Goal: Information Seeking & Learning: Understand process/instructions

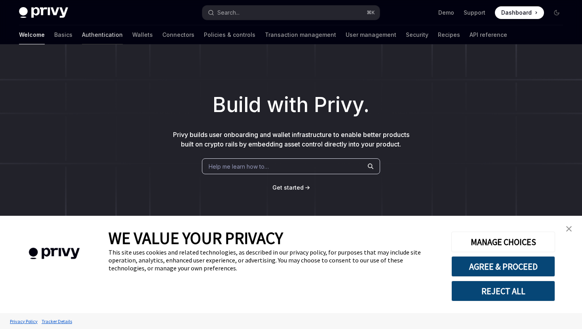
click at [82, 36] on link "Authentication" at bounding box center [102, 34] width 41 height 19
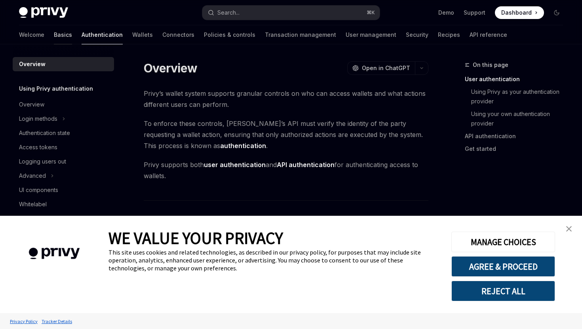
click at [54, 31] on link "Basics" at bounding box center [63, 34] width 18 height 19
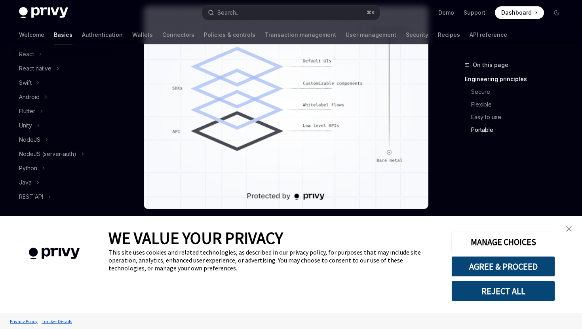
scroll to position [705, 0]
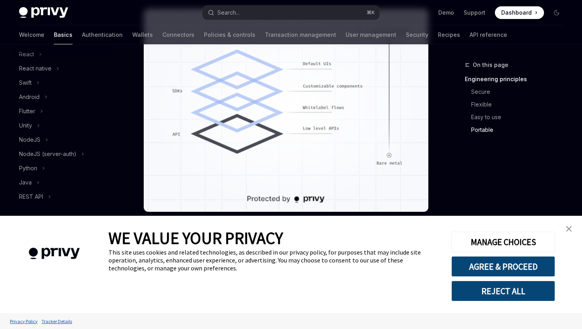
click at [566, 231] on img "close banner" at bounding box center [569, 229] width 6 height 6
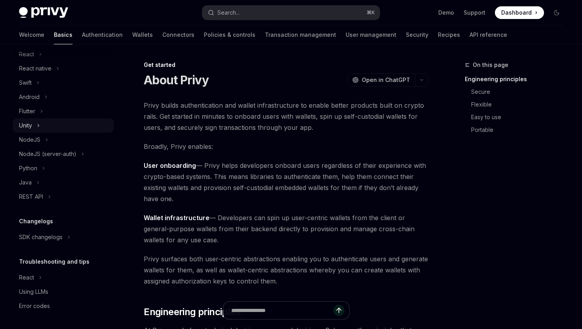
scroll to position [0, 0]
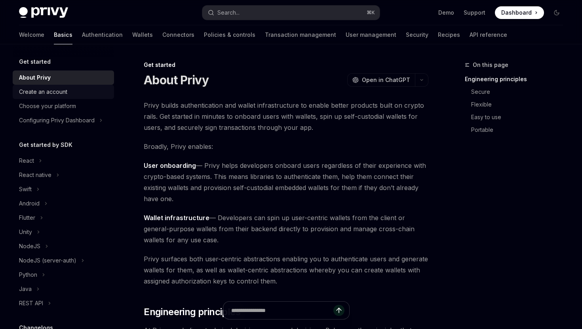
click at [50, 90] on div "Create an account" at bounding box center [43, 91] width 48 height 9
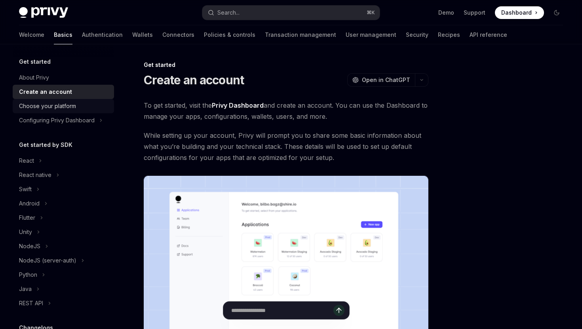
click at [50, 105] on div "Choose your platform" at bounding box center [47, 105] width 57 height 9
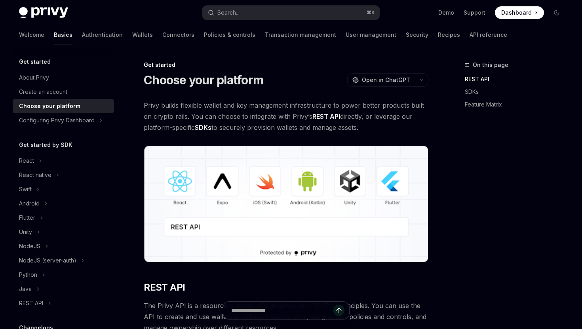
click at [58, 112] on link "Choose your platform" at bounding box center [63, 106] width 101 height 14
click at [102, 119] on button "Configuring Privy Dashboard" at bounding box center [63, 120] width 101 height 14
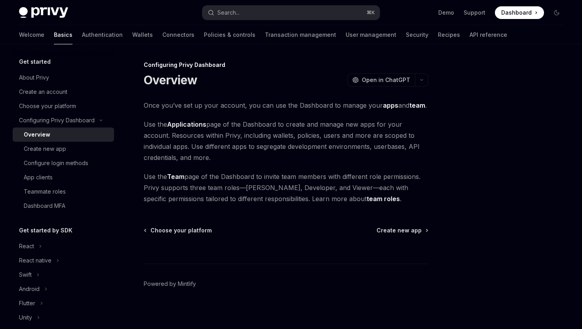
scroll to position [3, 0]
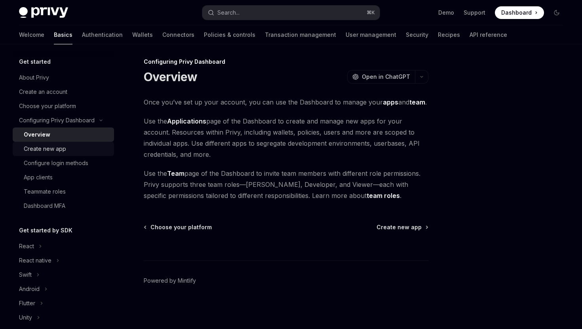
click at [78, 151] on div "Create new app" at bounding box center [66, 148] width 85 height 9
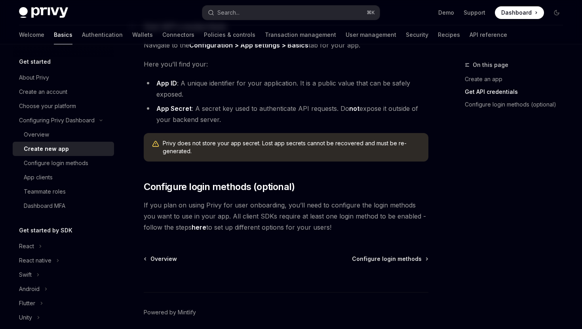
scroll to position [237, 0]
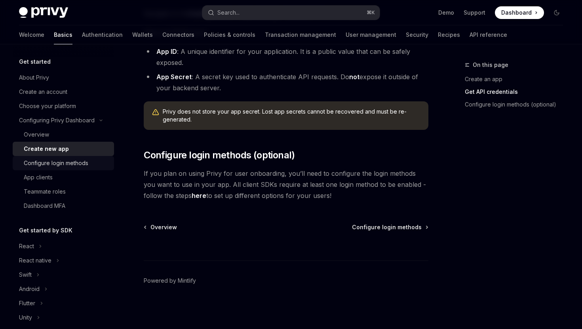
click at [54, 167] on div "Configure login methods" at bounding box center [56, 162] width 64 height 9
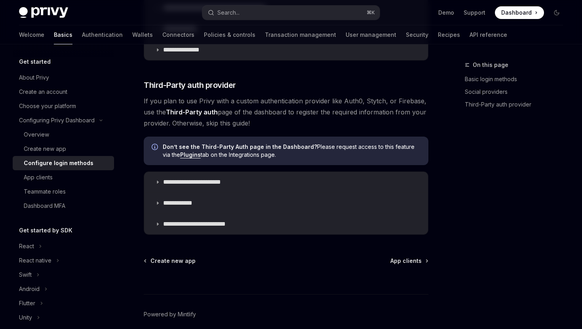
scroll to position [406, 0]
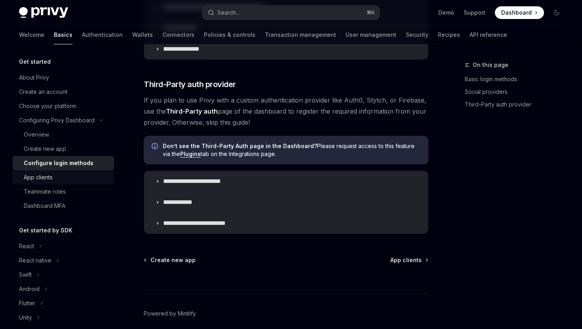
click at [79, 174] on div "App clients" at bounding box center [66, 177] width 85 height 9
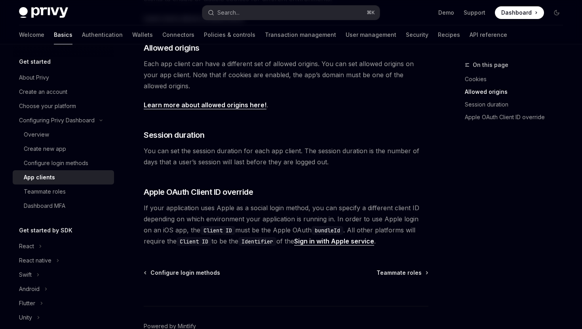
scroll to position [324, 0]
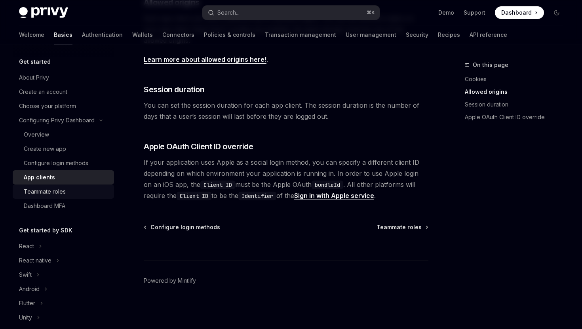
click at [102, 192] on div "Teammate roles" at bounding box center [66, 191] width 85 height 9
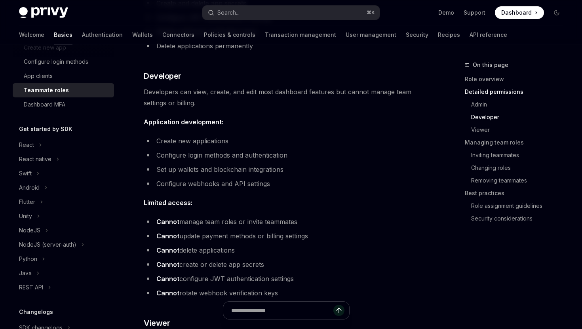
scroll to position [100, 0]
click at [40, 141] on icon at bounding box center [40, 145] width 3 height 9
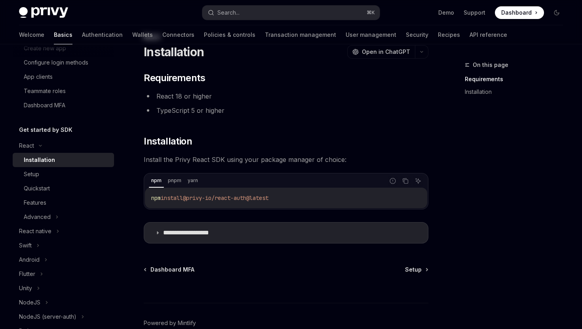
scroll to position [39, 0]
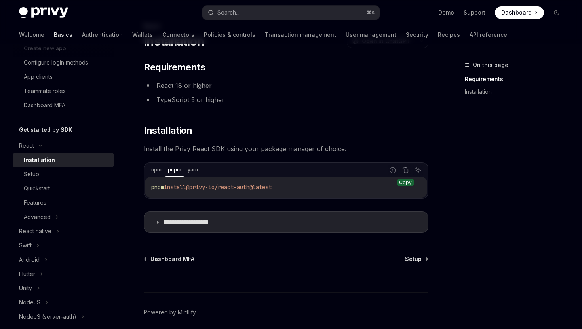
click at [402, 171] on icon "Copy the contents from the code block" at bounding box center [405, 170] width 6 height 6
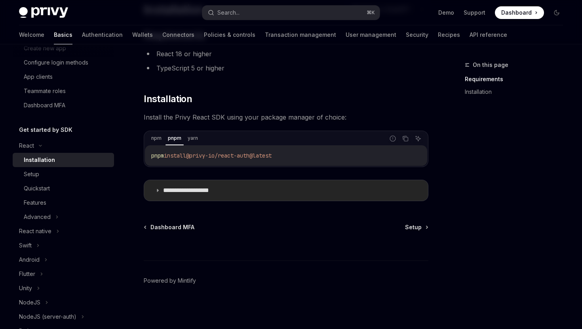
click at [157, 190] on icon at bounding box center [157, 190] width 5 height 5
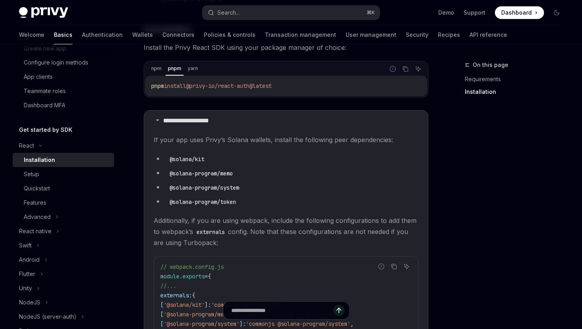
scroll to position [144, 0]
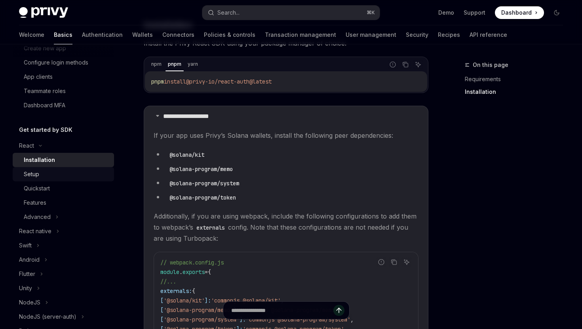
click at [57, 175] on div "Setup" at bounding box center [66, 173] width 85 height 9
type textarea "*"
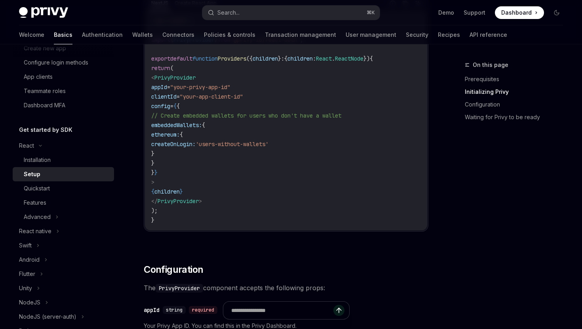
scroll to position [246, 0]
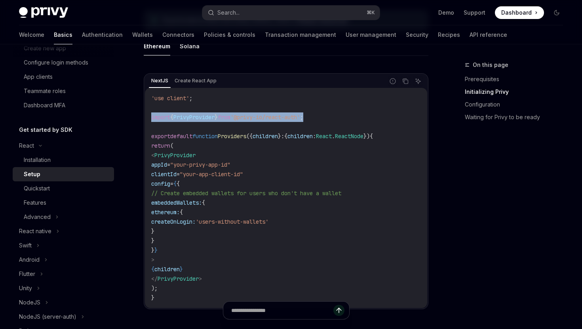
drag, startPoint x: 326, startPoint y: 118, endPoint x: 149, endPoint y: 116, distance: 177.3
click at [149, 116] on div "'use client' ; import { PrivyProvider } from '@privy-io/react-auth' ; export de…" at bounding box center [286, 198] width 282 height 220
copy span "import { PrivyProvider } from '@privy-io/react-auth' ;"
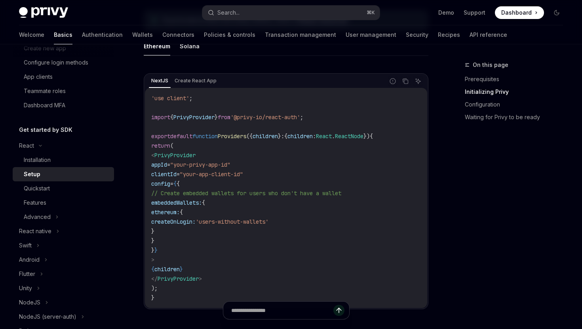
click at [214, 166] on span ""your-privy-app-id"" at bounding box center [200, 164] width 60 height 7
click at [202, 199] on span "embeddedWallets:" at bounding box center [176, 202] width 51 height 7
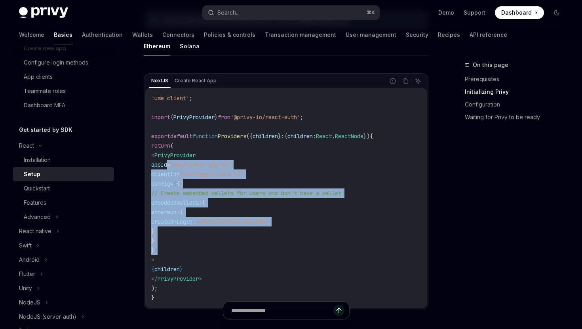
drag, startPoint x: 184, startPoint y: 248, endPoint x: 169, endPoint y: 166, distance: 83.7
click at [169, 166] on code "'use client' ; import { PrivyProvider } from '@privy-io/react-auth' ; export de…" at bounding box center [285, 197] width 269 height 209
copy code "appId = "your-privy-app-id" clientId = "your-app-client-id" config = { { // Cre…"
click at [482, 99] on link "Configuration" at bounding box center [517, 104] width 104 height 13
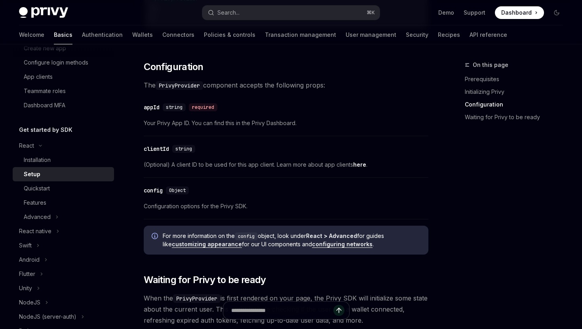
scroll to position [527, 0]
click at [239, 205] on span "Configuration options for the Privy SDK." at bounding box center [286, 205] width 284 height 9
click at [271, 203] on span "Configuration options for the Privy SDK." at bounding box center [286, 205] width 284 height 9
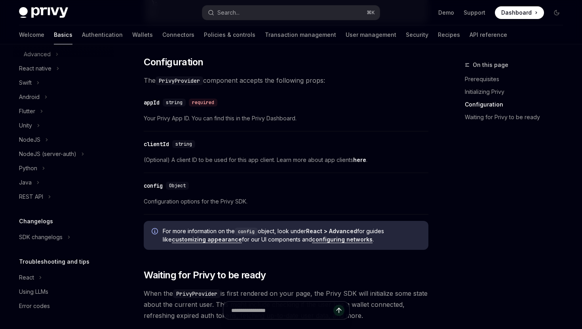
scroll to position [540, 0]
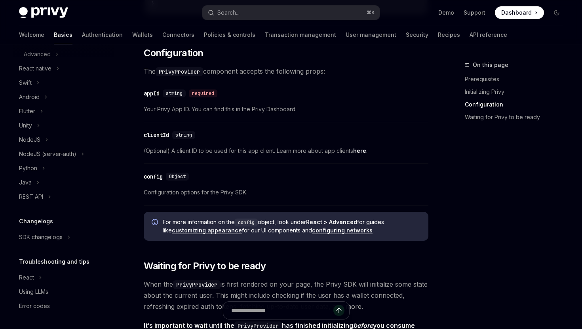
click at [201, 230] on link "customizing appearance" at bounding box center [207, 230] width 70 height 7
click at [331, 232] on link "configuring networks" at bounding box center [342, 230] width 61 height 7
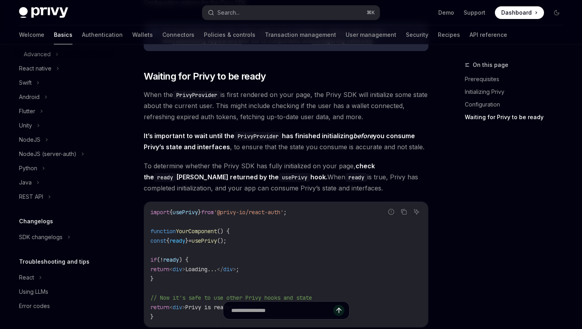
scroll to position [778, 0]
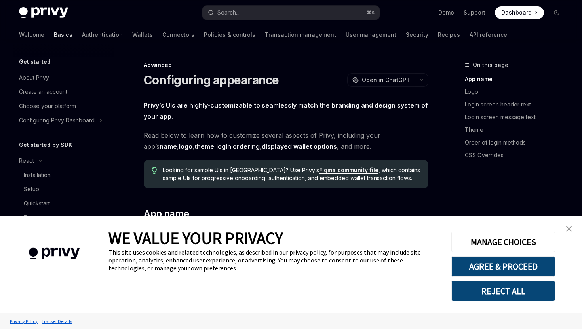
type textarea "*"
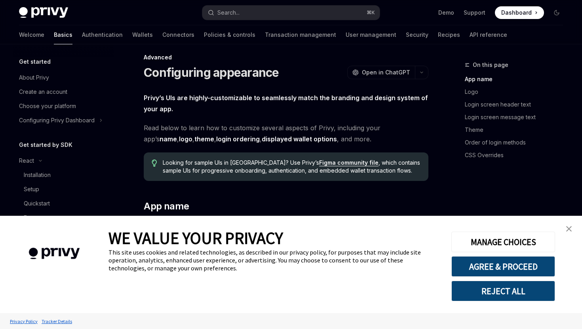
scroll to position [10, 0]
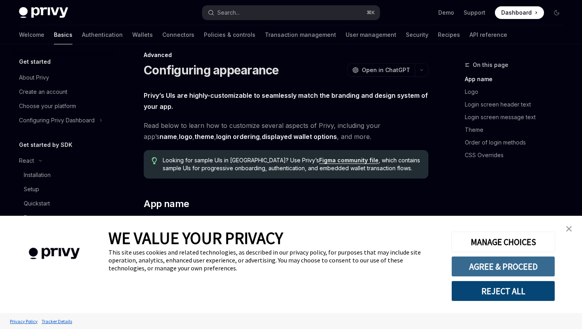
click at [485, 263] on button "AGREE & PROCEED" at bounding box center [503, 266] width 104 height 21
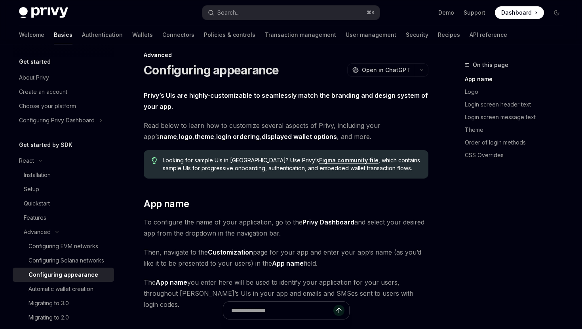
scroll to position [65, 0]
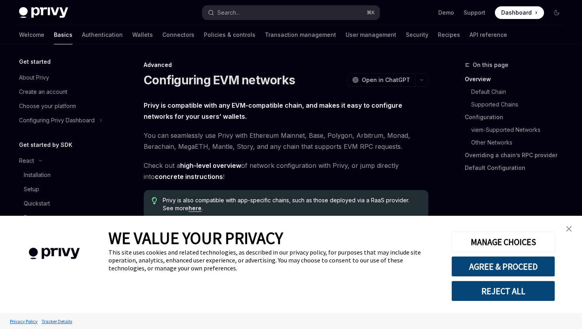
click at [569, 231] on img "close banner" at bounding box center [569, 229] width 6 height 6
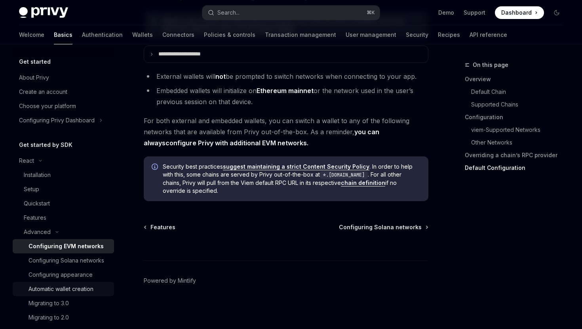
scroll to position [19, 0]
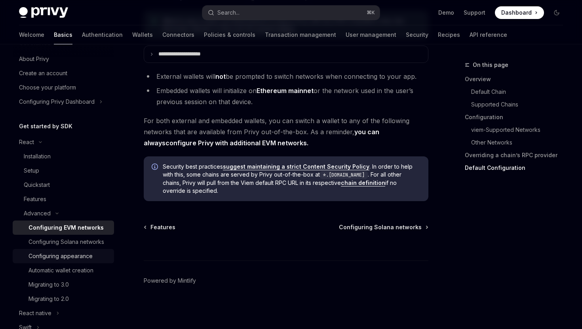
click at [74, 259] on div "Configuring appearance" at bounding box center [60, 255] width 64 height 9
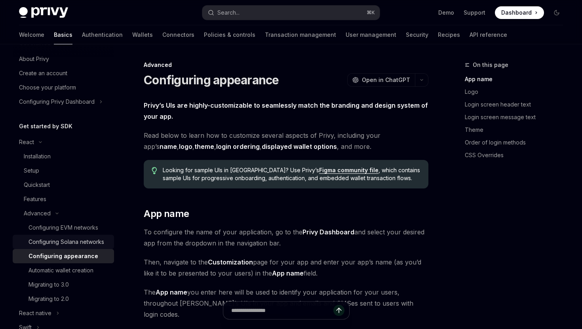
click at [89, 241] on div "Configuring Solana networks" at bounding box center [66, 241] width 76 height 9
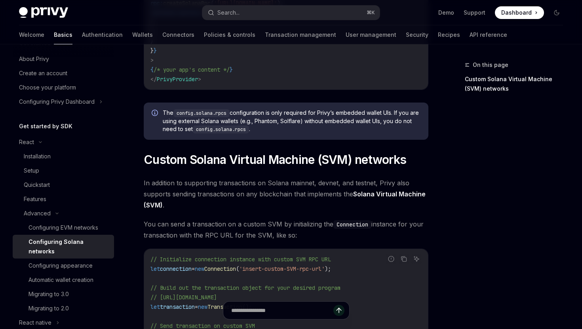
scroll to position [270, 0]
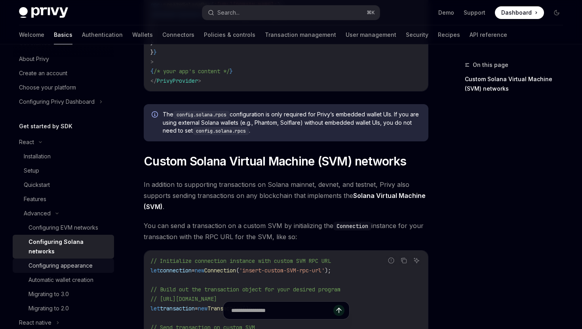
click at [71, 262] on link "Configuring appearance" at bounding box center [63, 265] width 101 height 14
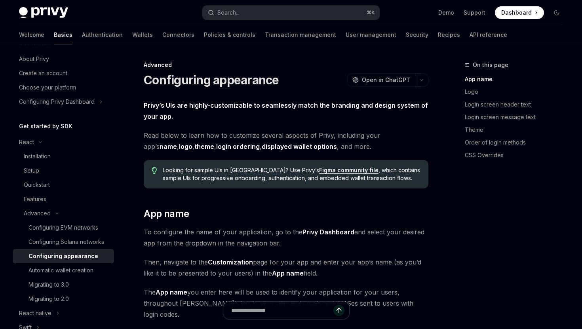
click at [73, 260] on div "Configuring appearance" at bounding box center [63, 255] width 70 height 9
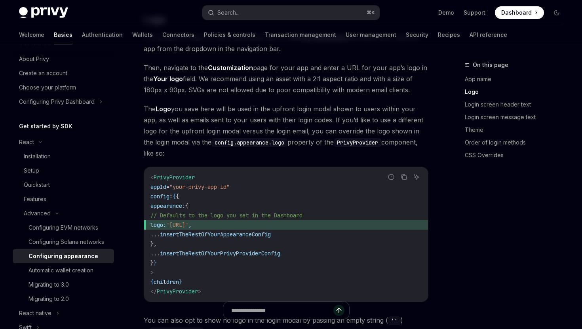
scroll to position [331, 0]
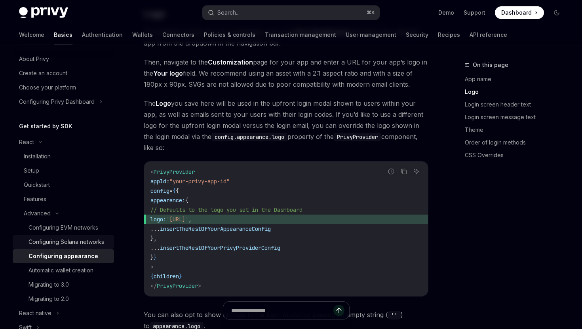
click at [80, 242] on div "Configuring Solana networks" at bounding box center [66, 241] width 76 height 9
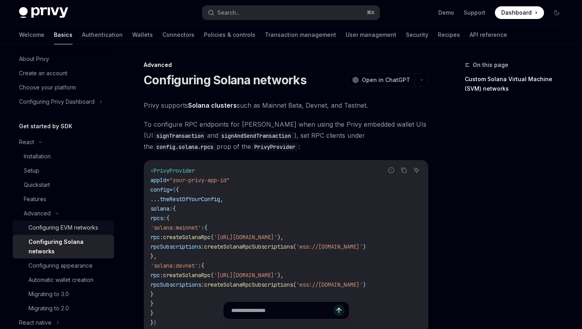
click at [80, 226] on div "Configuring EVM networks" at bounding box center [63, 227] width 70 height 9
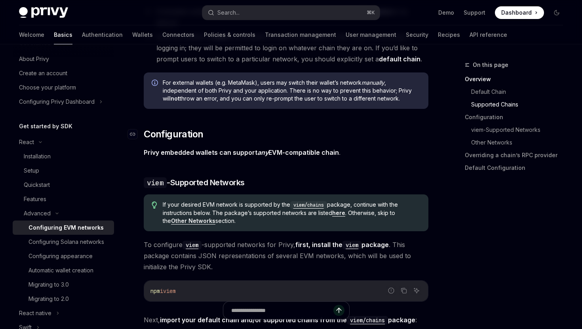
scroll to position [668, 0]
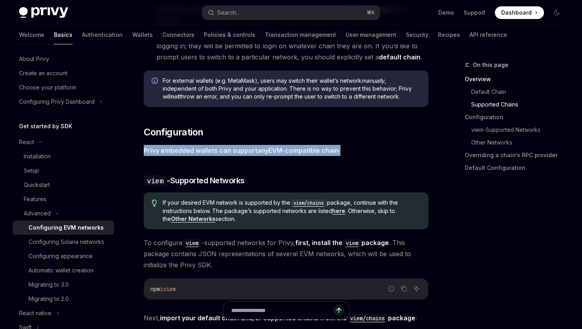
drag, startPoint x: 352, startPoint y: 149, endPoint x: 140, endPoint y: 151, distance: 212.1
copy span "Privy embedded wallets can support any EVM-compatible chain ."
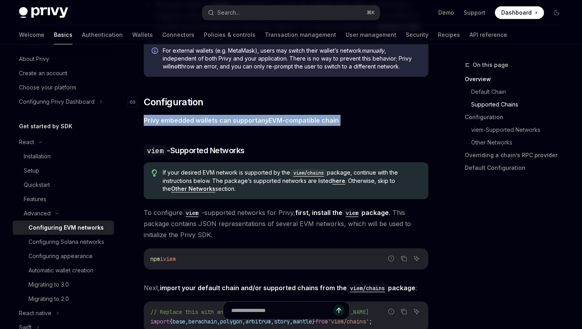
scroll to position [725, 0]
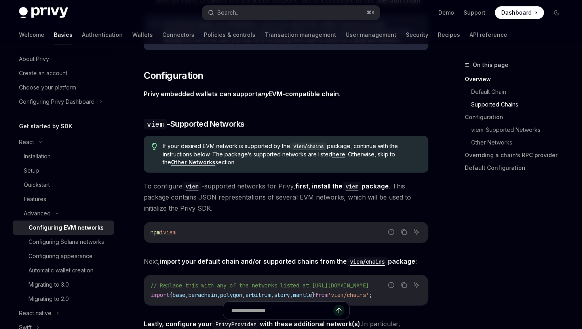
click at [264, 197] on span "To configure viem -supported networks for Privy, first, install the viem packag…" at bounding box center [286, 196] width 284 height 33
drag, startPoint x: 239, startPoint y: 161, endPoint x: 163, endPoint y: 145, distance: 78.3
click at [163, 145] on span "If your desired EVM network is supported by the viem/chains package, continue w…" at bounding box center [292, 154] width 258 height 24
copy span "If your desired EVM network is supported by the viem/chains package, continue w…"
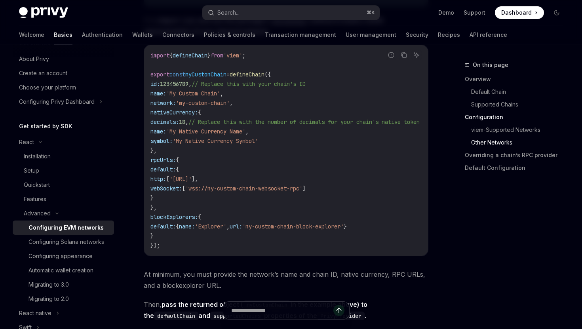
scroll to position [1396, 0]
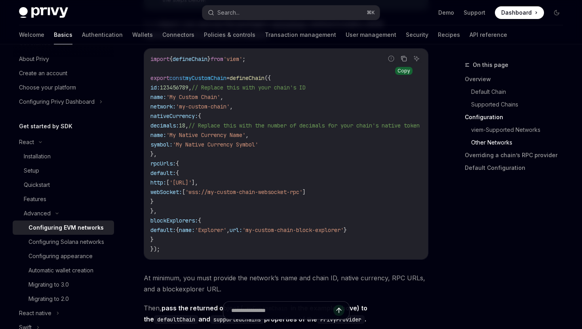
click at [402, 62] on icon "Copy the contents from the code block" at bounding box center [403, 58] width 6 height 6
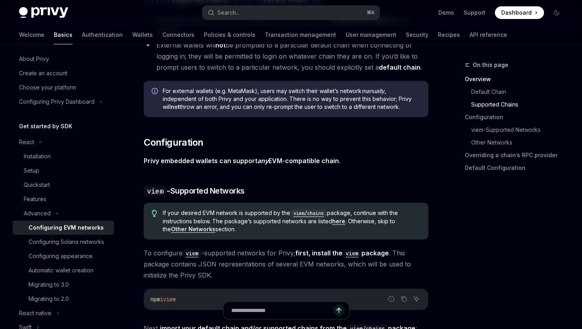
scroll to position [655, 0]
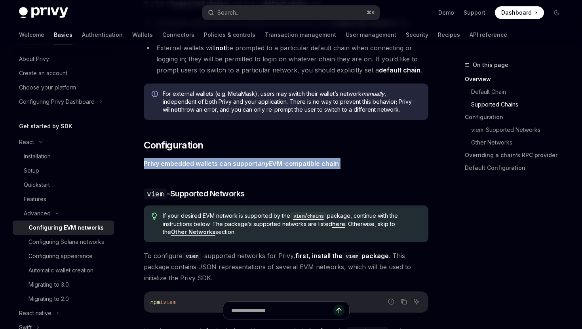
drag, startPoint x: 350, startPoint y: 163, endPoint x: 140, endPoint y: 165, distance: 210.1
copy span "Privy embedded wallets can support any EVM-compatible chain ."
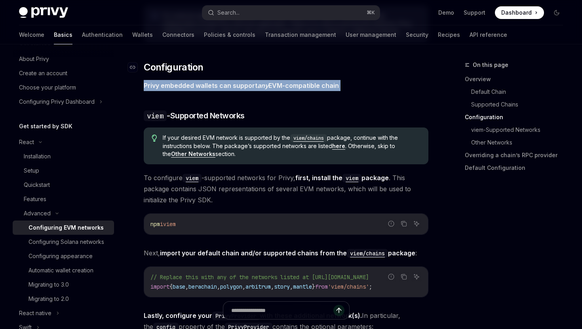
scroll to position [773, 0]
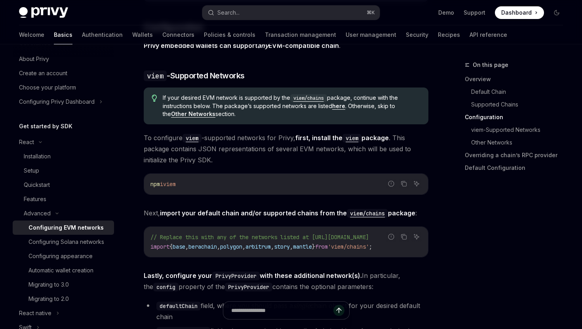
click at [257, 144] on span "To configure viem -supported networks for Privy, first, install the viem packag…" at bounding box center [286, 148] width 284 height 33
click at [82, 282] on div "Migrating to 3.0" at bounding box center [68, 284] width 81 height 9
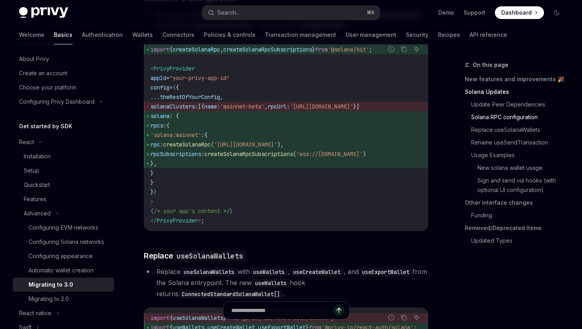
scroll to position [517, 0]
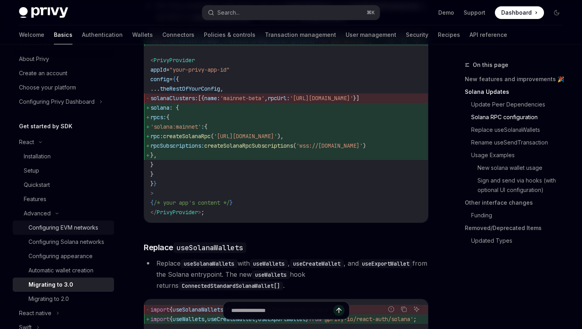
click at [75, 228] on div "Configuring EVM networks" at bounding box center [63, 227] width 70 height 9
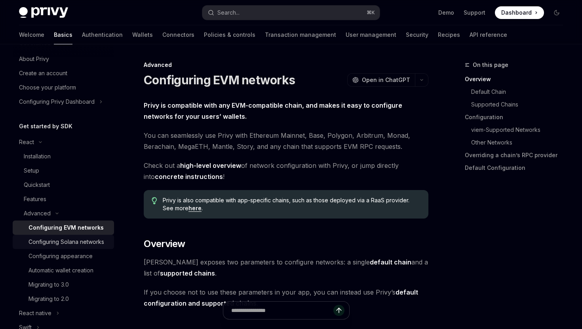
click at [73, 241] on div "Configuring Solana networks" at bounding box center [66, 241] width 76 height 9
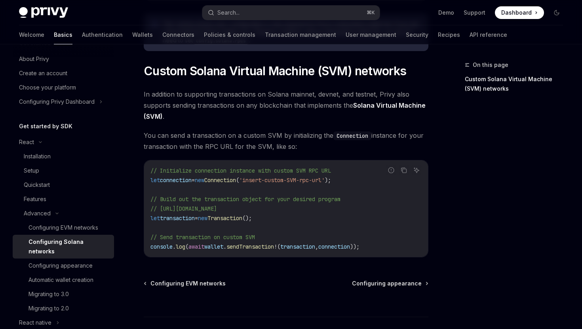
scroll to position [422, 0]
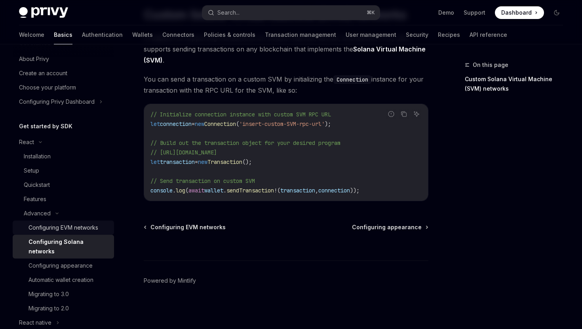
click at [95, 224] on div "Configuring EVM networks" at bounding box center [63, 227] width 70 height 9
type textarea "*"
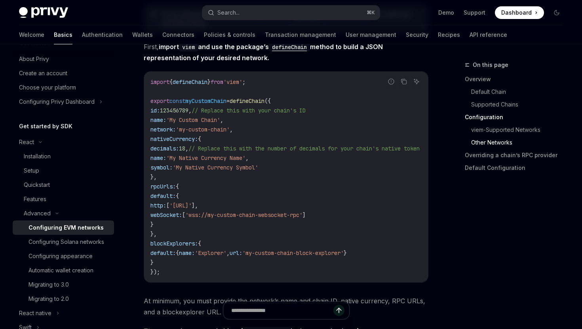
scroll to position [1374, 0]
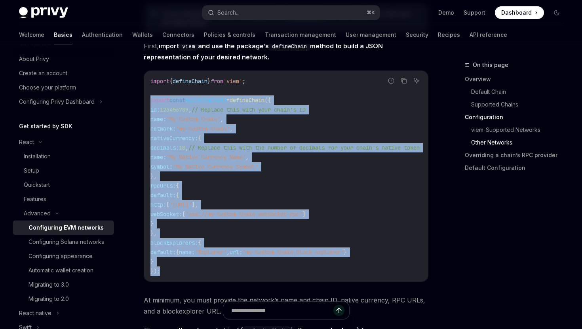
drag, startPoint x: 169, startPoint y: 277, endPoint x: 146, endPoint y: 105, distance: 174.1
click at [146, 105] on div "import { defineChain } from 'viem' ; export const myCustomChain = defineChain (…" at bounding box center [286, 176] width 284 height 210
copy code "export const myCustomChain = defineChain ({ id: 123456789 , // Replace this wit…"
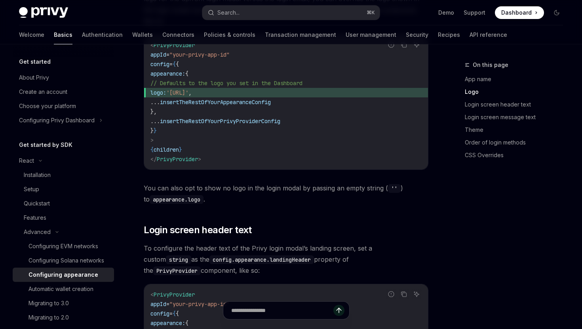
scroll to position [460, 0]
